Goal: Task Accomplishment & Management: Manage account settings

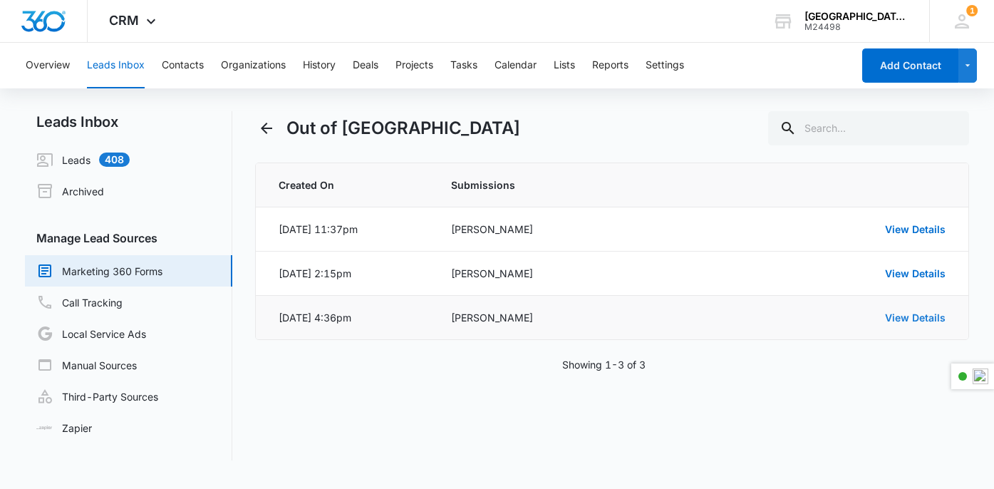
click at [922, 323] on link "View Details" at bounding box center [915, 317] width 61 height 12
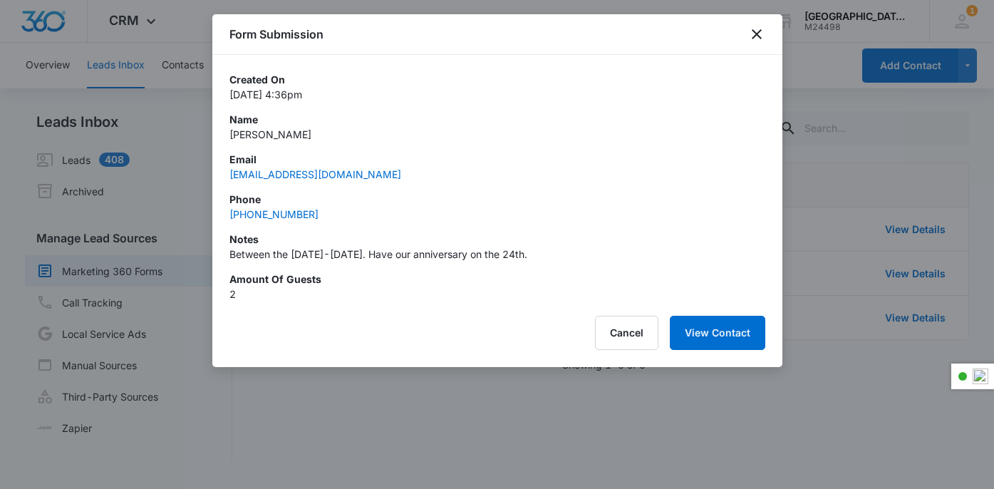
click at [758, 23] on div "Form Submission" at bounding box center [497, 34] width 570 height 41
click at [761, 41] on icon "close" at bounding box center [756, 34] width 17 height 17
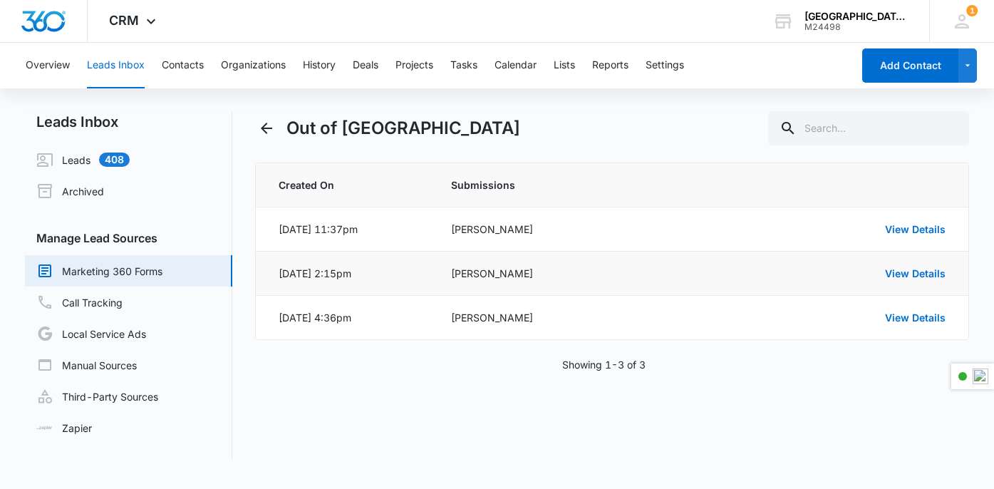
click at [906, 280] on div "View Details" at bounding box center [841, 273] width 208 height 15
click at [915, 276] on link "View Details" at bounding box center [915, 273] width 61 height 12
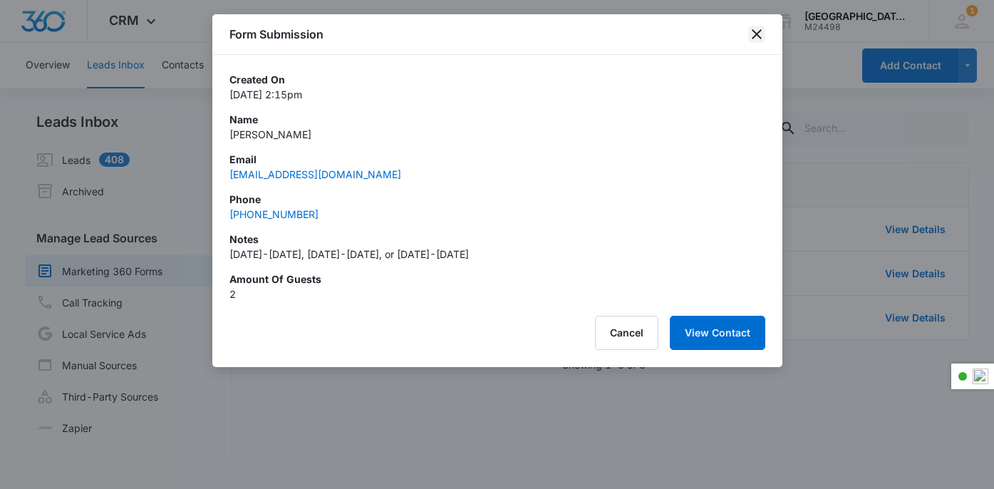
click at [754, 33] on icon "close" at bounding box center [756, 34] width 17 height 17
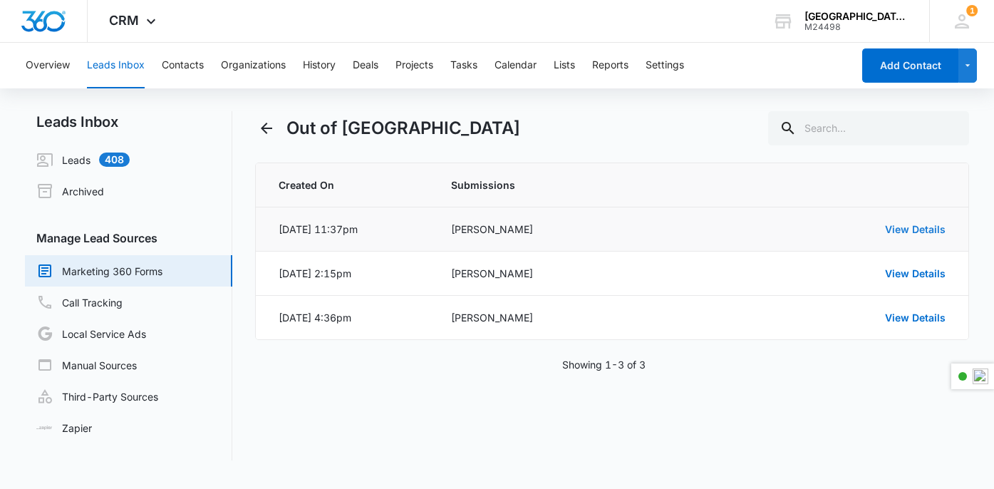
click at [927, 228] on link "View Details" at bounding box center [915, 229] width 61 height 12
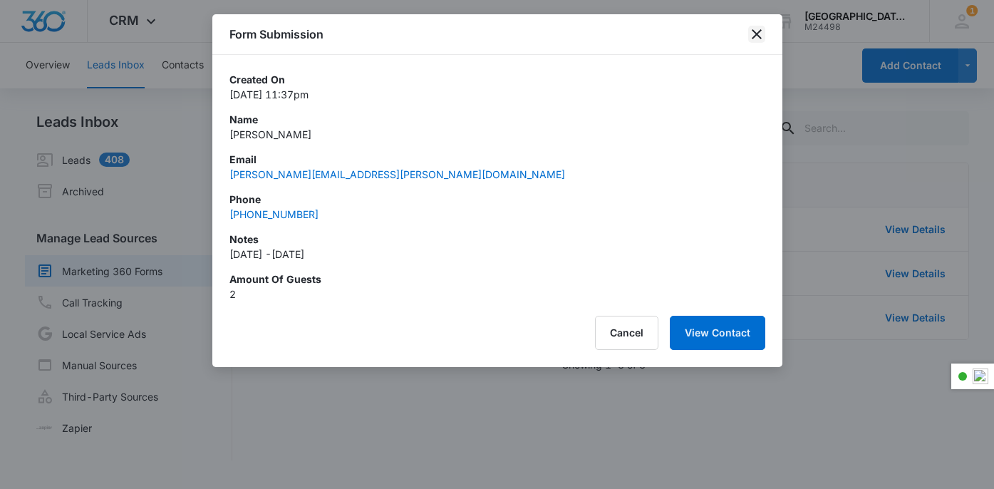
click at [760, 33] on icon "close" at bounding box center [756, 34] width 17 height 17
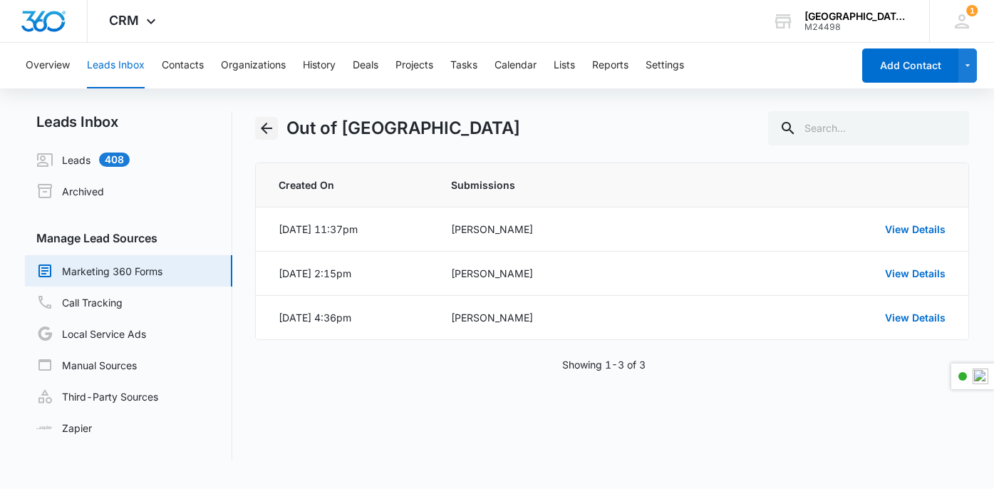
click at [259, 128] on icon "Back" at bounding box center [266, 128] width 17 height 17
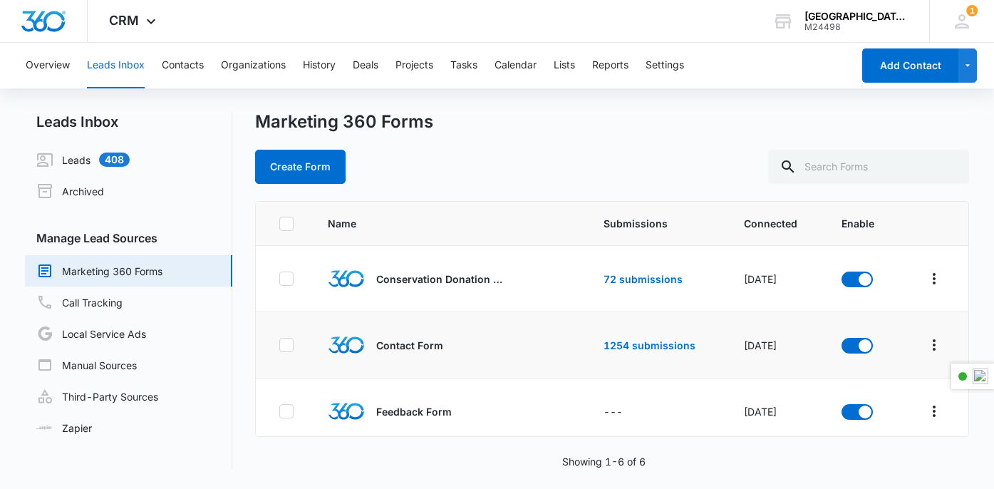
scroll to position [207, 0]
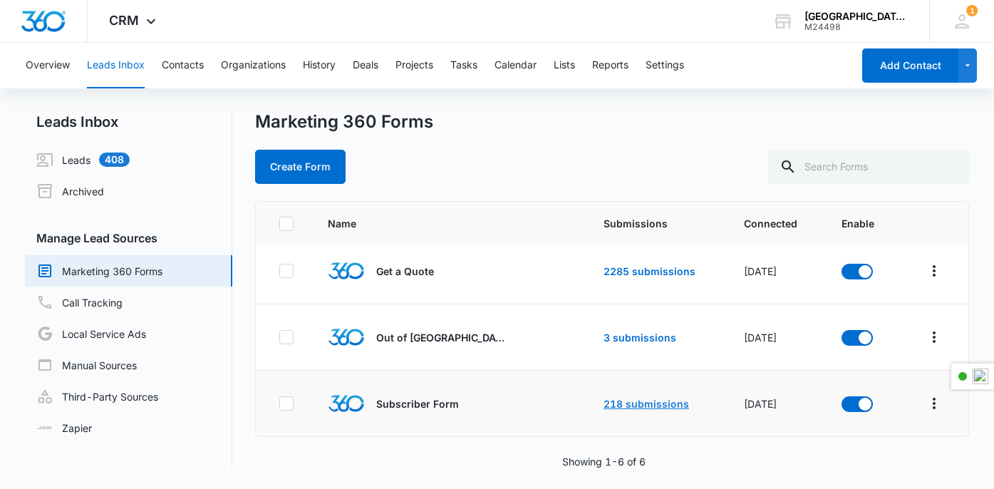
click at [647, 400] on link "218 submissions" at bounding box center [645, 403] width 85 height 12
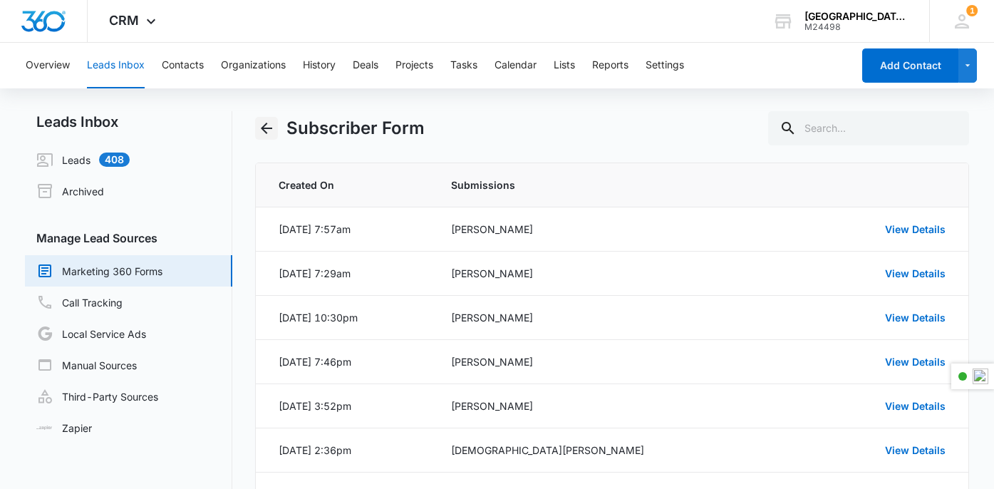
click at [268, 127] on icon "Back" at bounding box center [266, 128] width 17 height 17
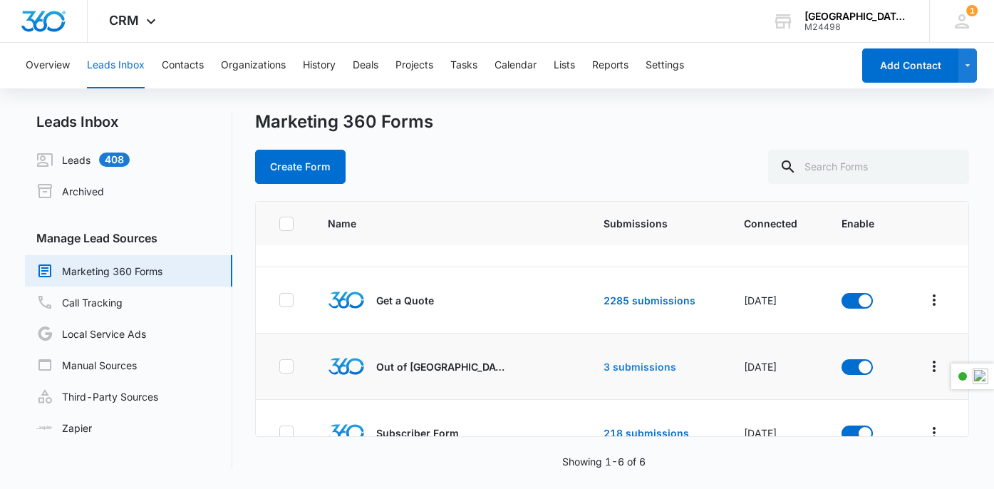
scroll to position [174, 0]
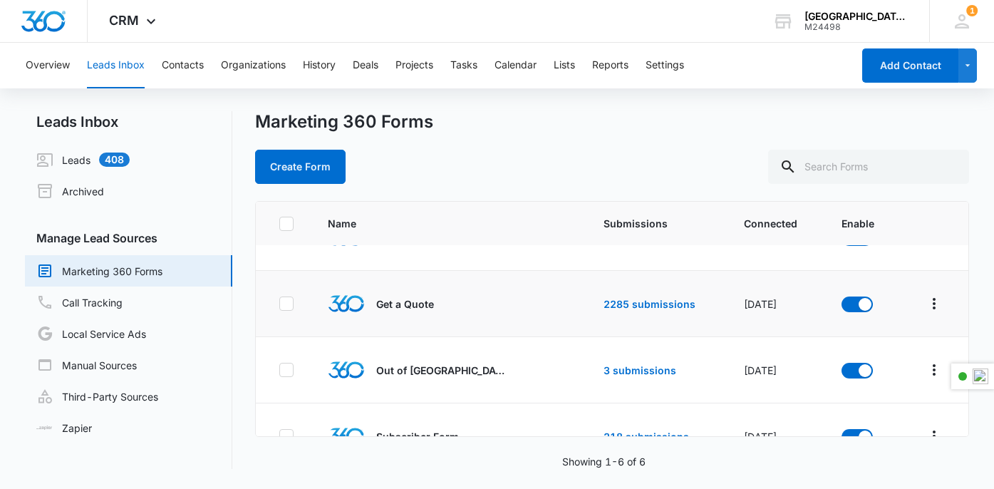
click at [656, 313] on td "2285 submissions" at bounding box center [656, 304] width 140 height 66
click at [665, 301] on link "2285 submissions" at bounding box center [649, 304] width 92 height 12
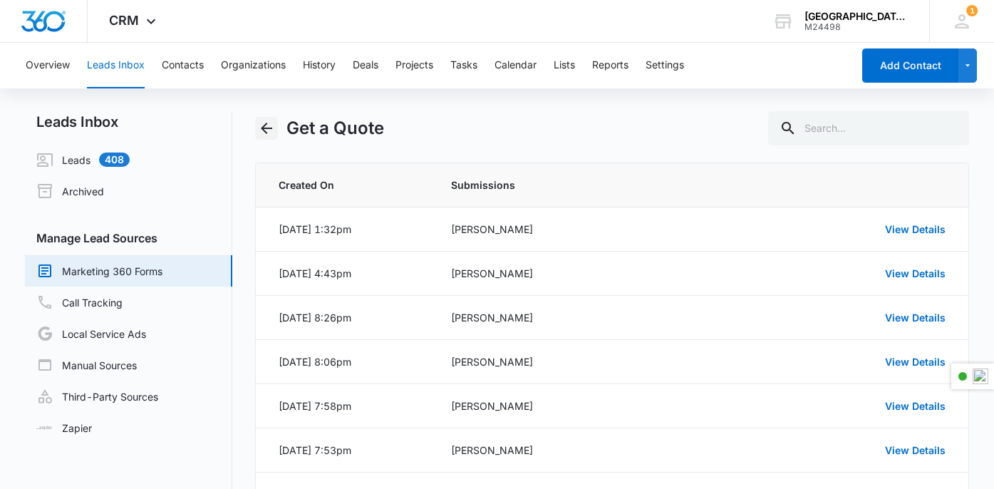
click at [256, 126] on button "Back" at bounding box center [266, 128] width 23 height 23
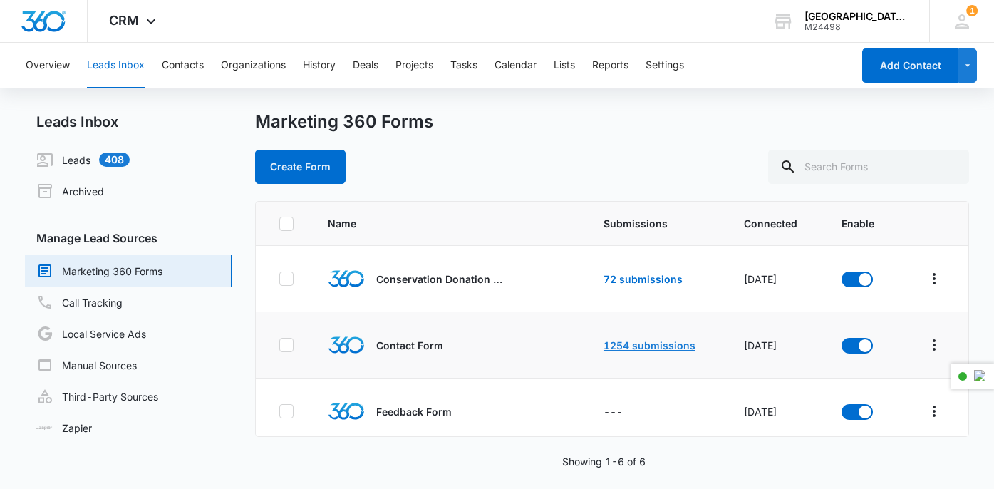
click at [647, 343] on link "1254 submissions" at bounding box center [649, 345] width 92 height 12
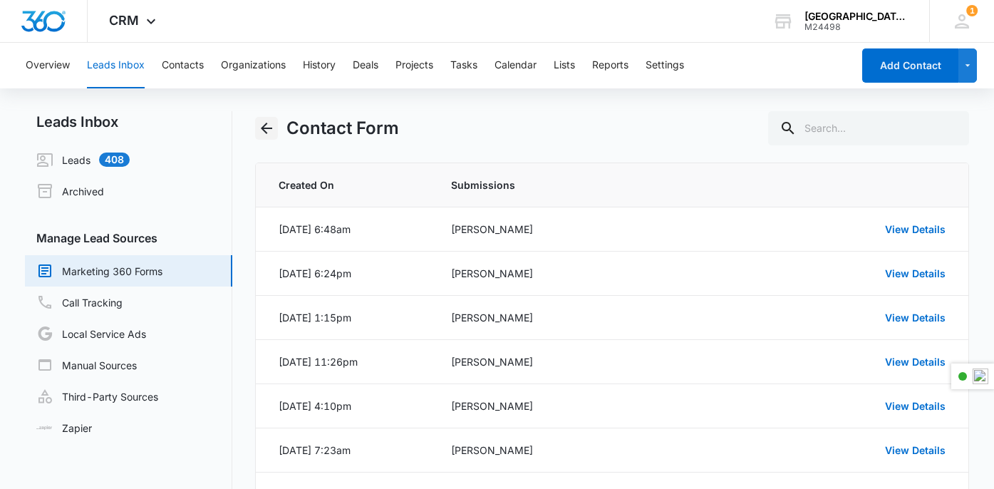
click at [268, 128] on icon "Back" at bounding box center [266, 127] width 11 height 11
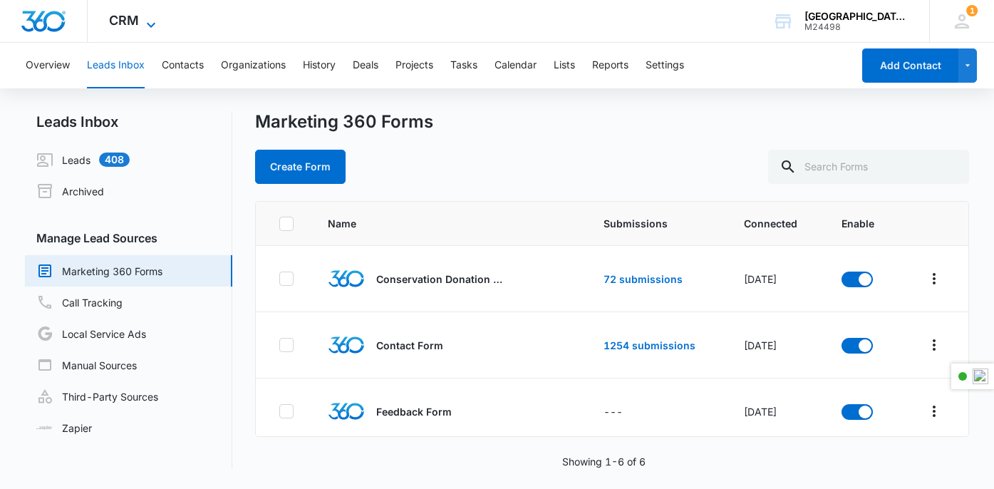
click at [151, 20] on icon at bounding box center [150, 24] width 17 height 17
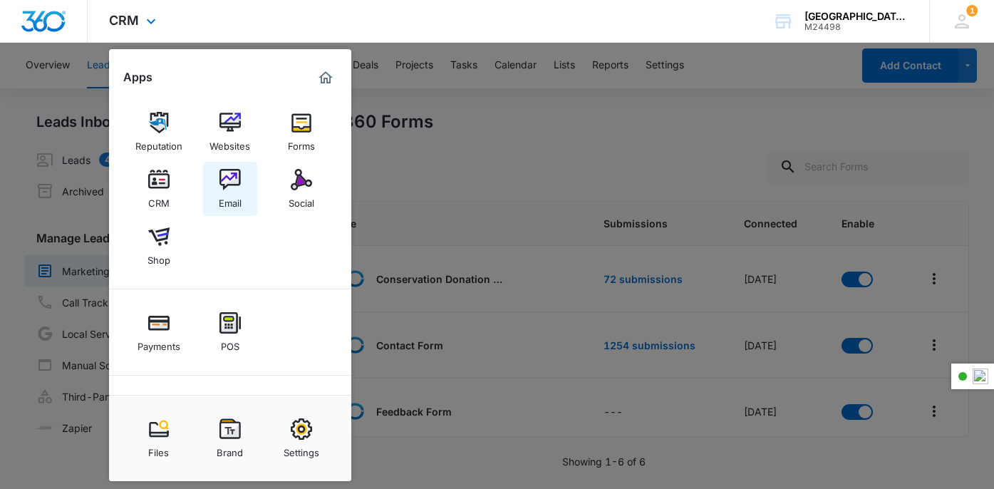
click at [224, 180] on img at bounding box center [229, 179] width 21 height 21
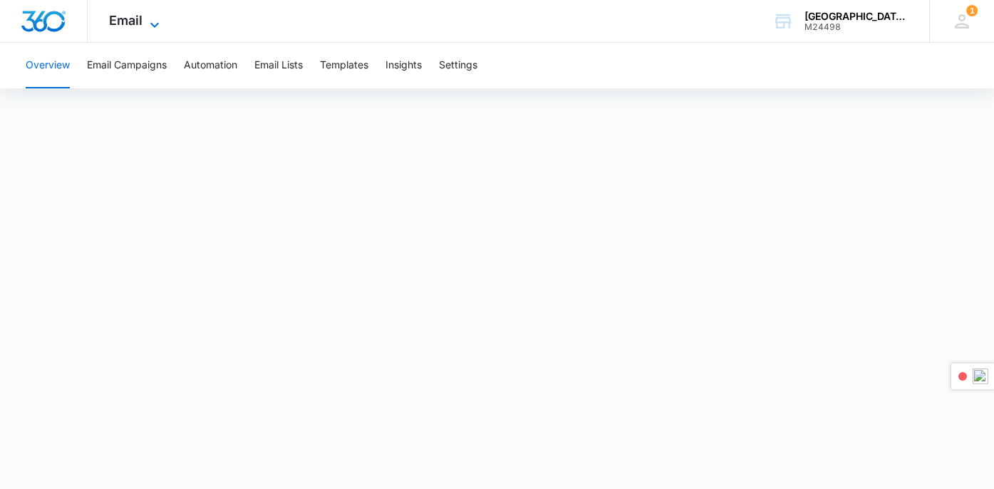
click at [152, 24] on icon at bounding box center [154, 24] width 9 height 5
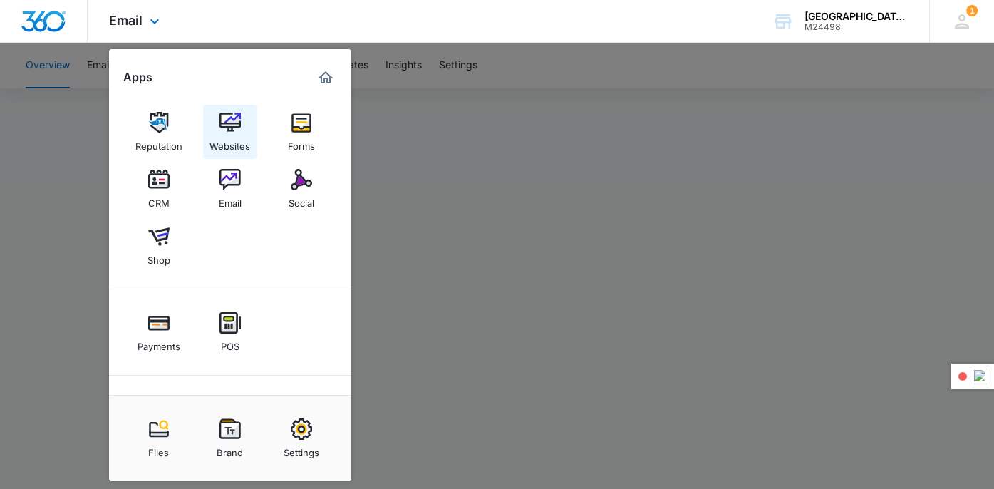
click at [234, 122] on img at bounding box center [229, 122] width 21 height 21
